Goal: Entertainment & Leisure: Consume media (video, audio)

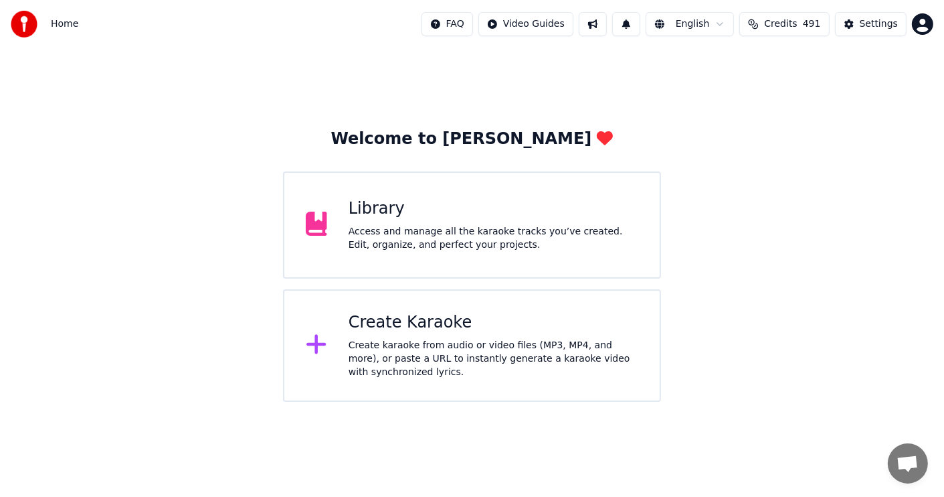
click at [457, 250] on div "Access and manage all the karaoke tracks you’ve created. Edit, organize, and pe…" at bounding box center [494, 238] width 290 height 27
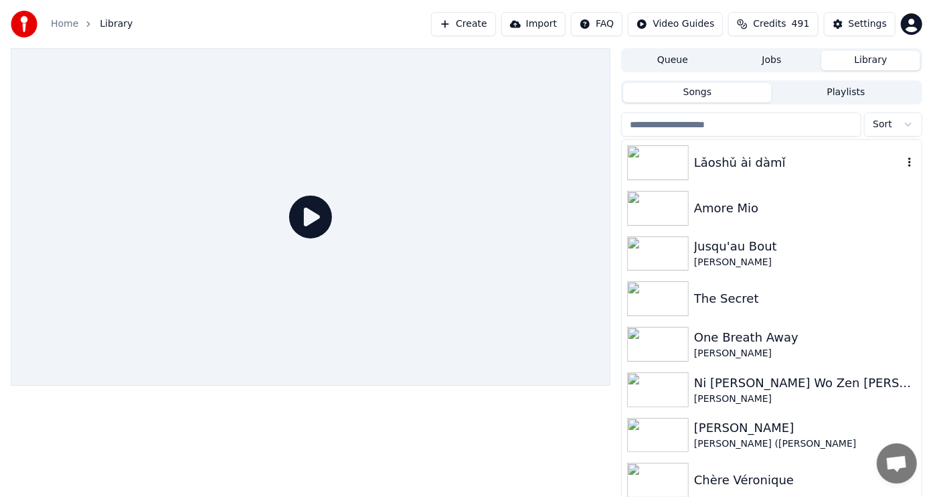
click at [669, 154] on img at bounding box center [658, 162] width 62 height 35
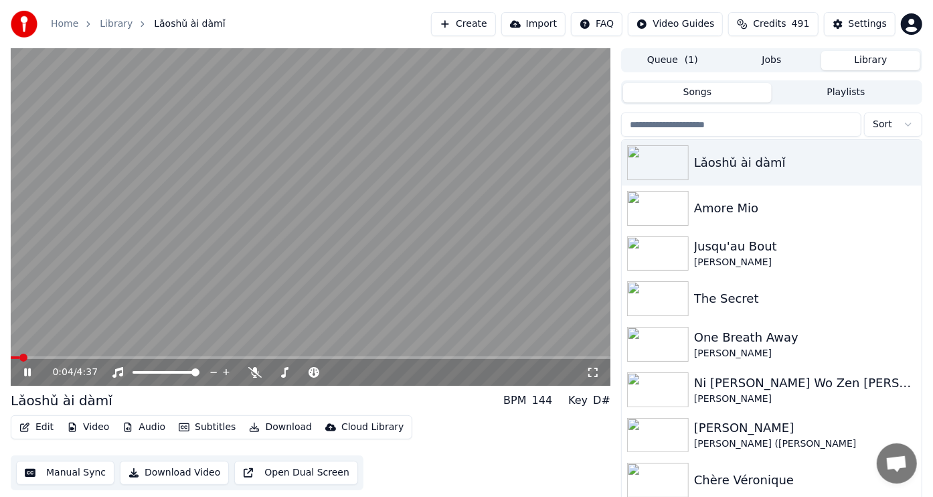
click at [27, 373] on icon at bounding box center [36, 372] width 31 height 11
click at [316, 372] on span at bounding box center [318, 372] width 8 height 8
click at [28, 371] on icon at bounding box center [27, 371] width 8 height 9
click at [253, 374] on icon at bounding box center [254, 372] width 13 height 11
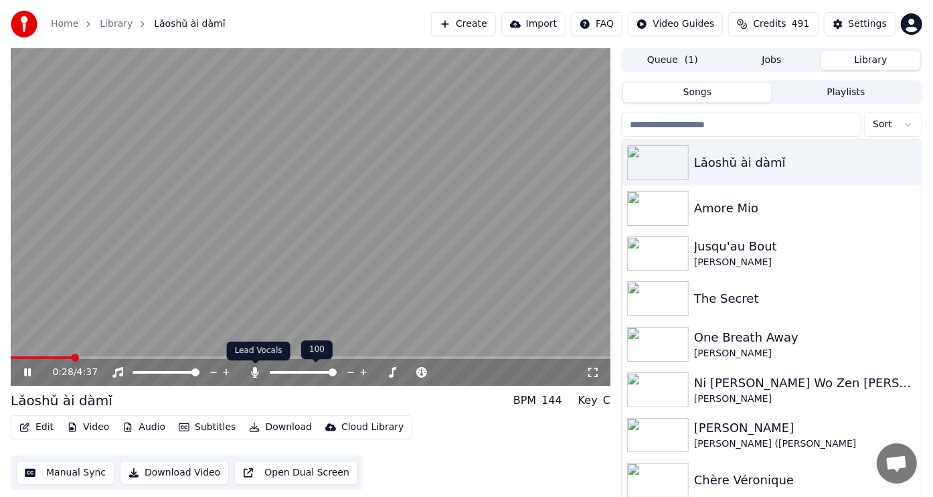
click at [255, 376] on icon at bounding box center [255, 372] width 7 height 11
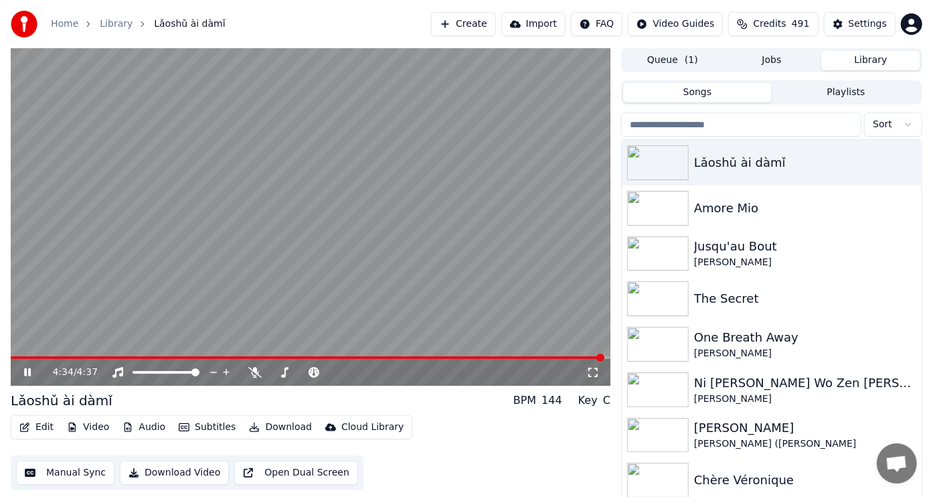
click at [27, 369] on icon at bounding box center [27, 372] width 7 height 8
